Goal: Browse casually: Explore the website without a specific task or goal

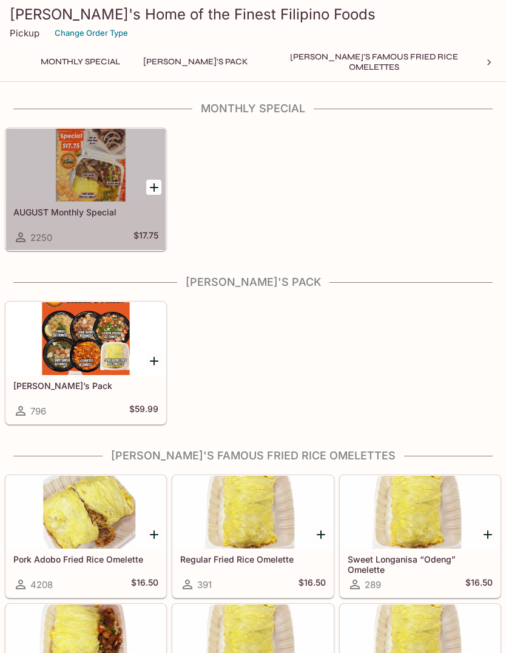
click at [68, 156] on div at bounding box center [86, 165] width 160 height 73
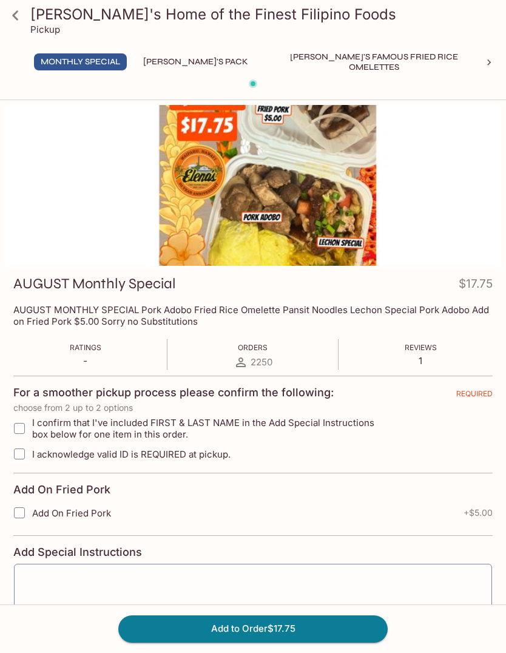
click at [16, 13] on icon at bounding box center [15, 15] width 6 height 10
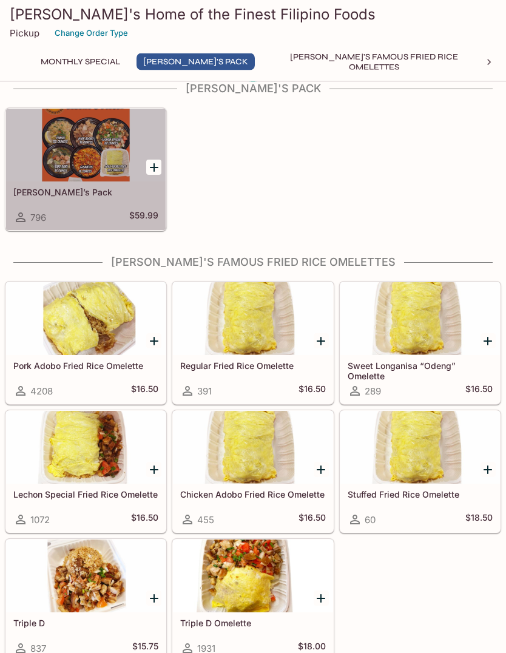
scroll to position [194, 0]
click at [44, 165] on div at bounding box center [86, 145] width 160 height 73
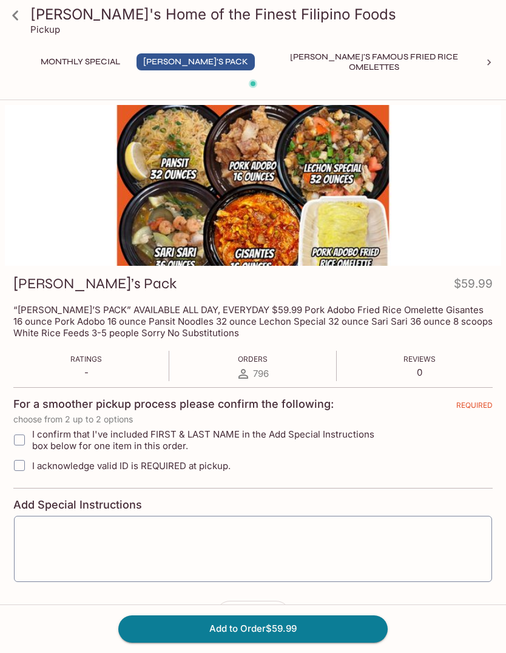
click at [24, 22] on icon at bounding box center [15, 15] width 21 height 21
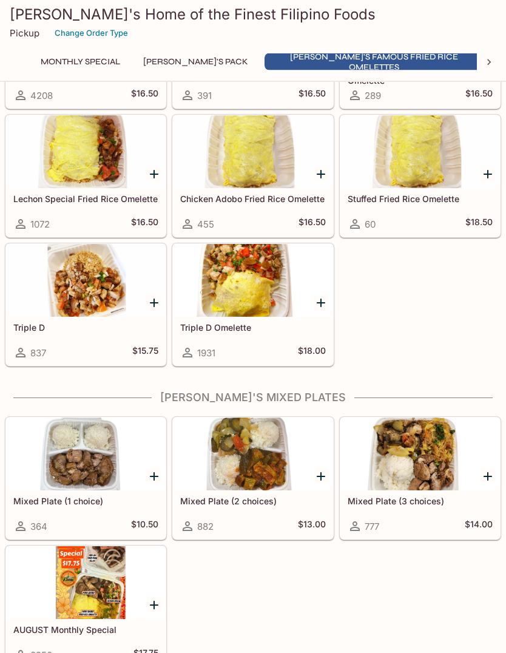
scroll to position [490, 0]
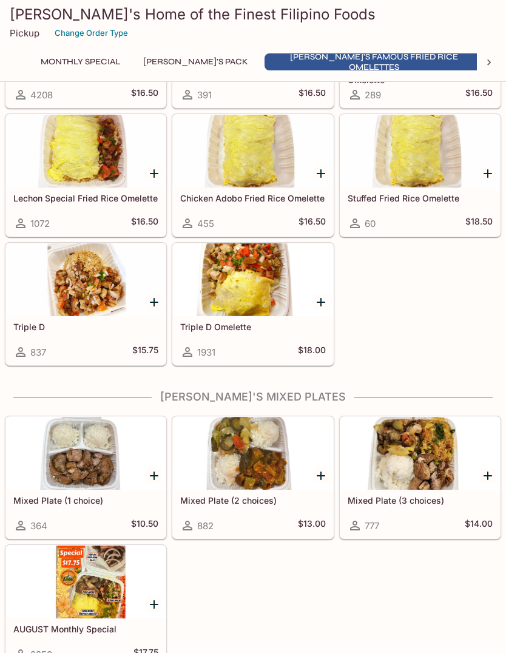
click at [61, 599] on div at bounding box center [86, 582] width 160 height 73
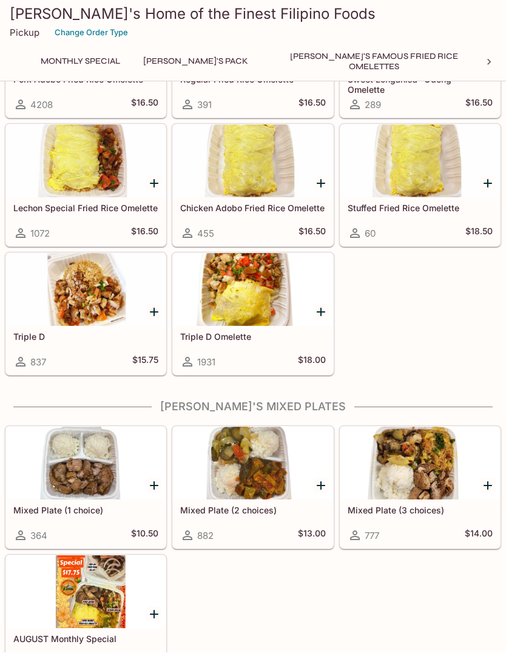
scroll to position [480, 0]
click at [429, 452] on div at bounding box center [421, 463] width 160 height 73
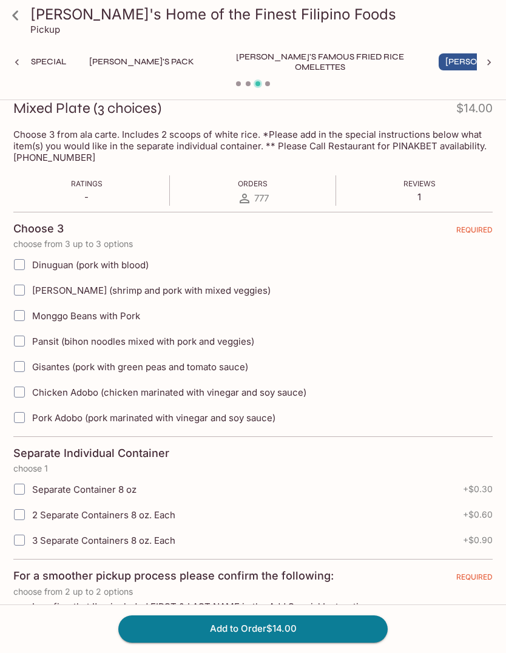
scroll to position [150, 0]
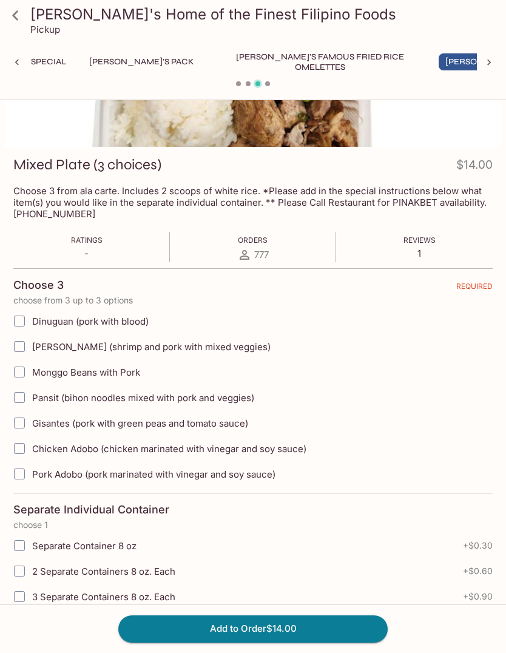
click at [416, 372] on div "Monggo Beans with Pork" at bounding box center [253, 372] width 480 height 26
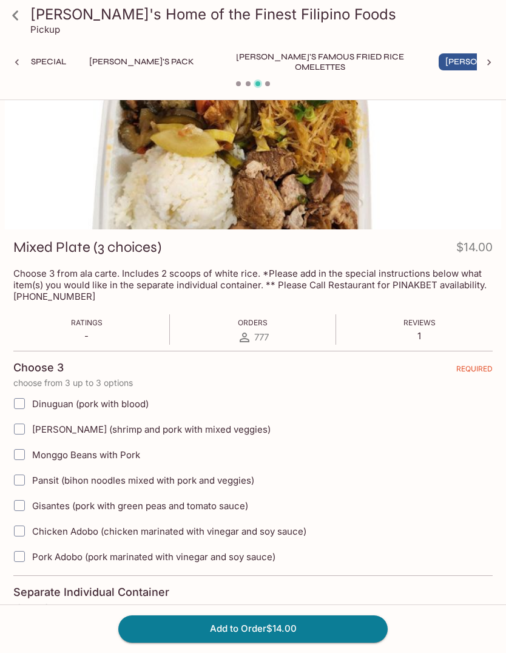
scroll to position [0, 0]
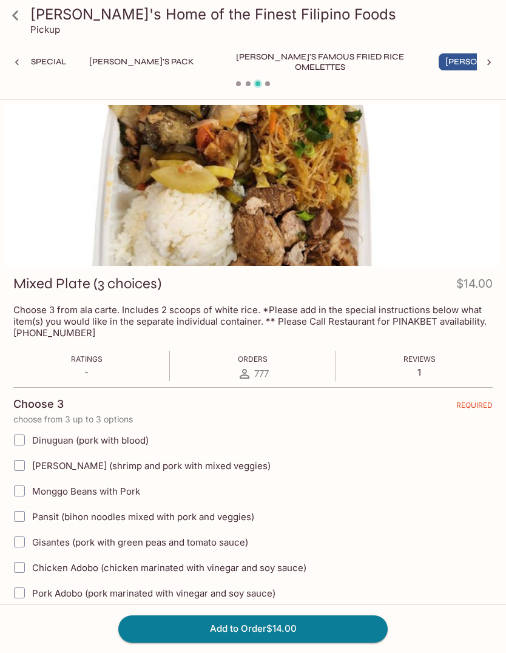
click at [16, 16] on icon at bounding box center [15, 15] width 21 height 21
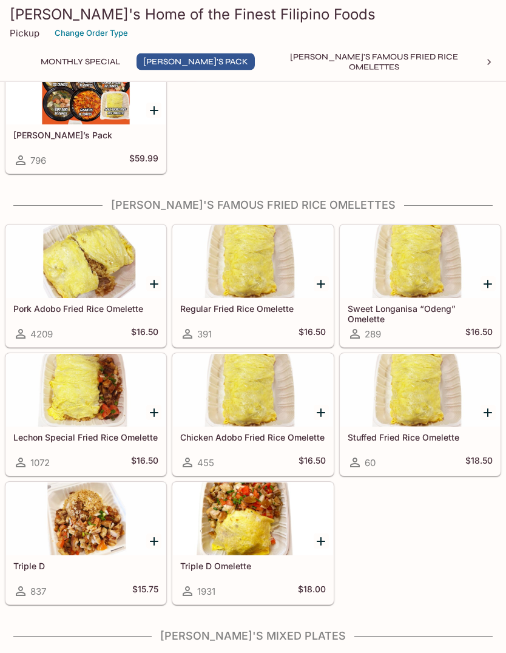
scroll to position [251, 0]
click at [429, 276] on div at bounding box center [421, 261] width 160 height 73
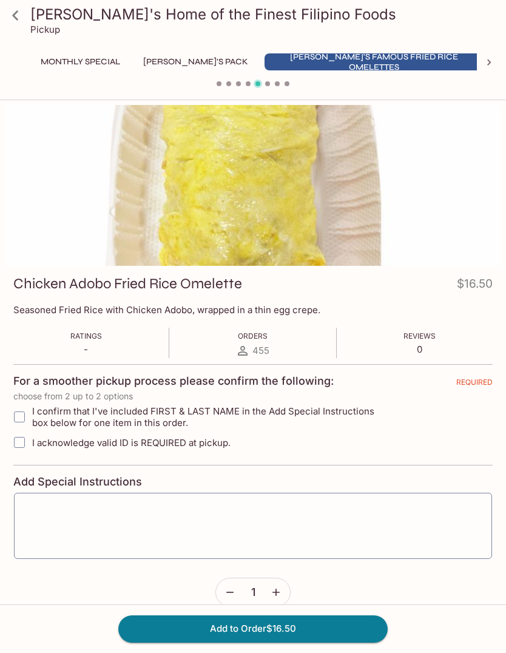
click at [426, 234] on div at bounding box center [253, 185] width 497 height 161
click at [8, 21] on icon at bounding box center [15, 15] width 21 height 21
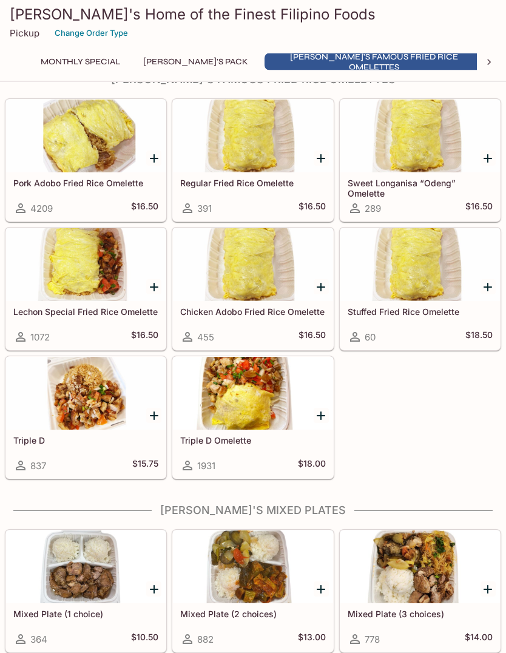
scroll to position [377, 0]
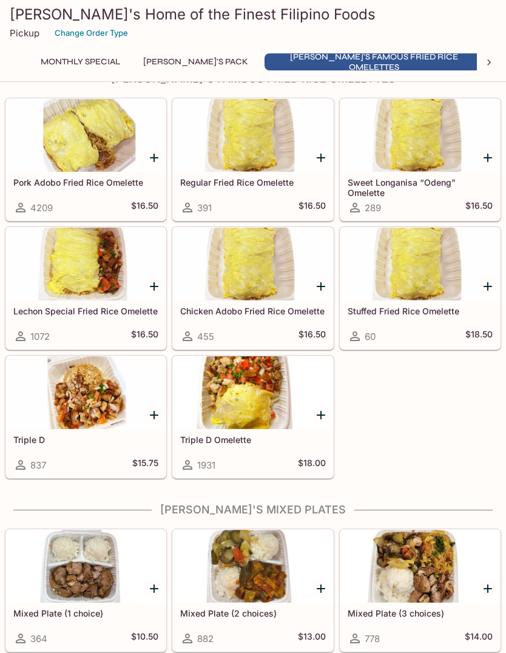
click at [281, 400] on div at bounding box center [253, 392] width 160 height 73
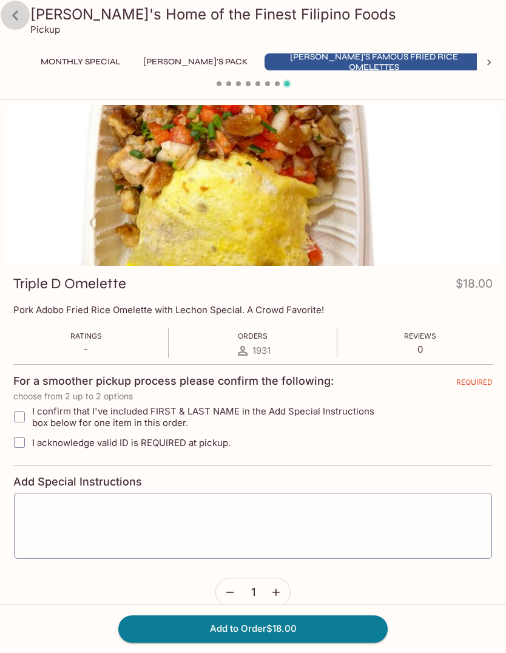
click at [10, 24] on icon at bounding box center [15, 15] width 21 height 21
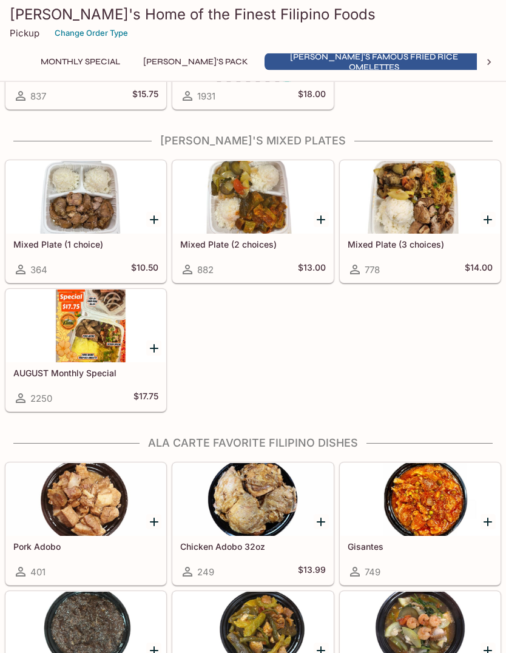
scroll to position [746, 0]
click at [69, 328] on div at bounding box center [86, 326] width 160 height 73
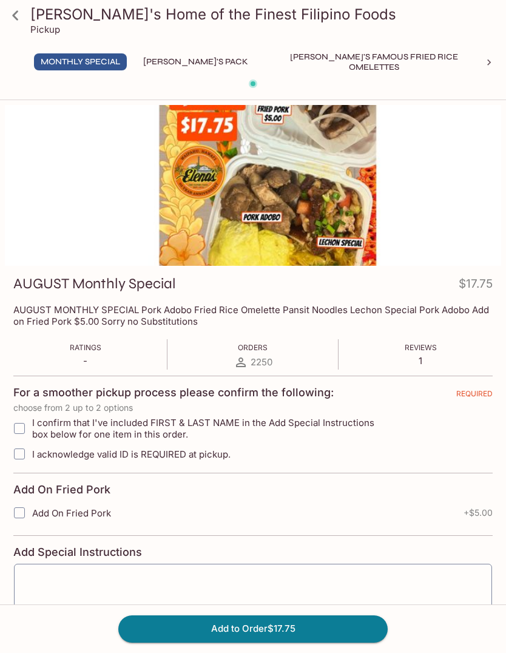
click at [397, 242] on div at bounding box center [253, 185] width 497 height 161
click at [24, 25] on icon at bounding box center [15, 15] width 21 height 21
